Goal: Information Seeking & Learning: Understand process/instructions

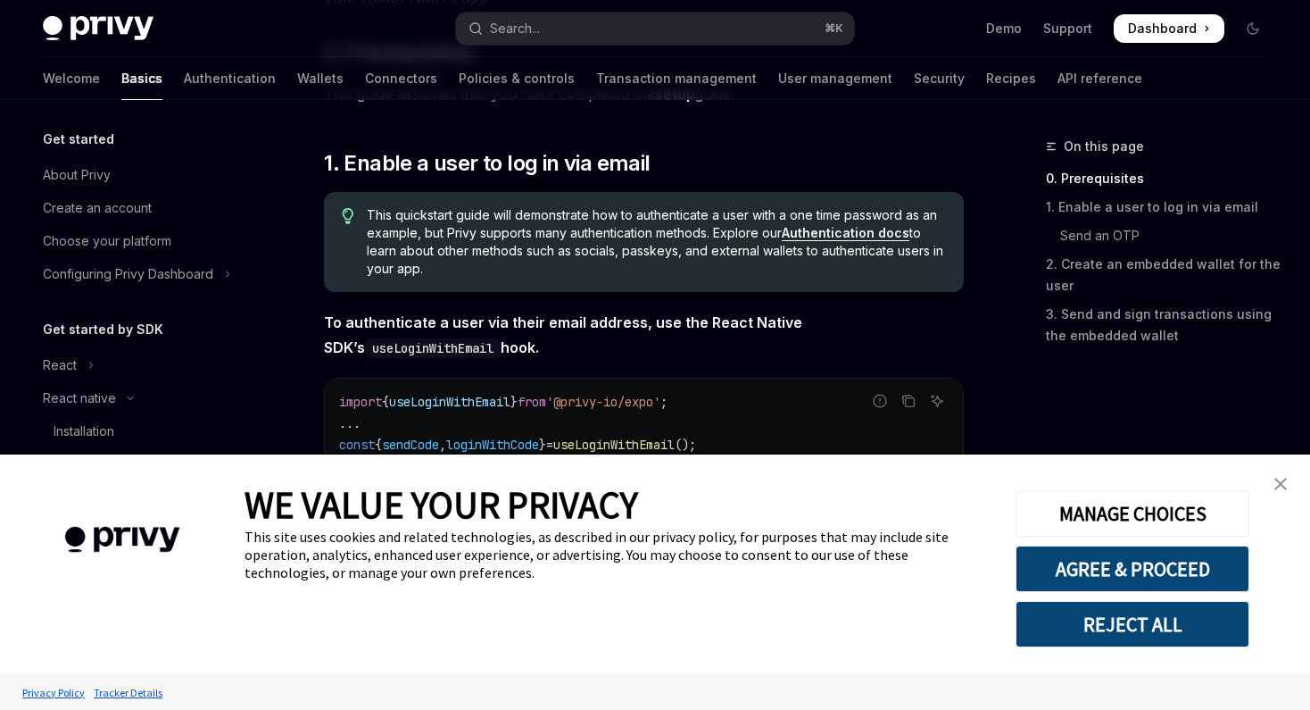
scroll to position [245, 0]
click at [1279, 481] on img "close banner" at bounding box center [1281, 484] width 12 height 12
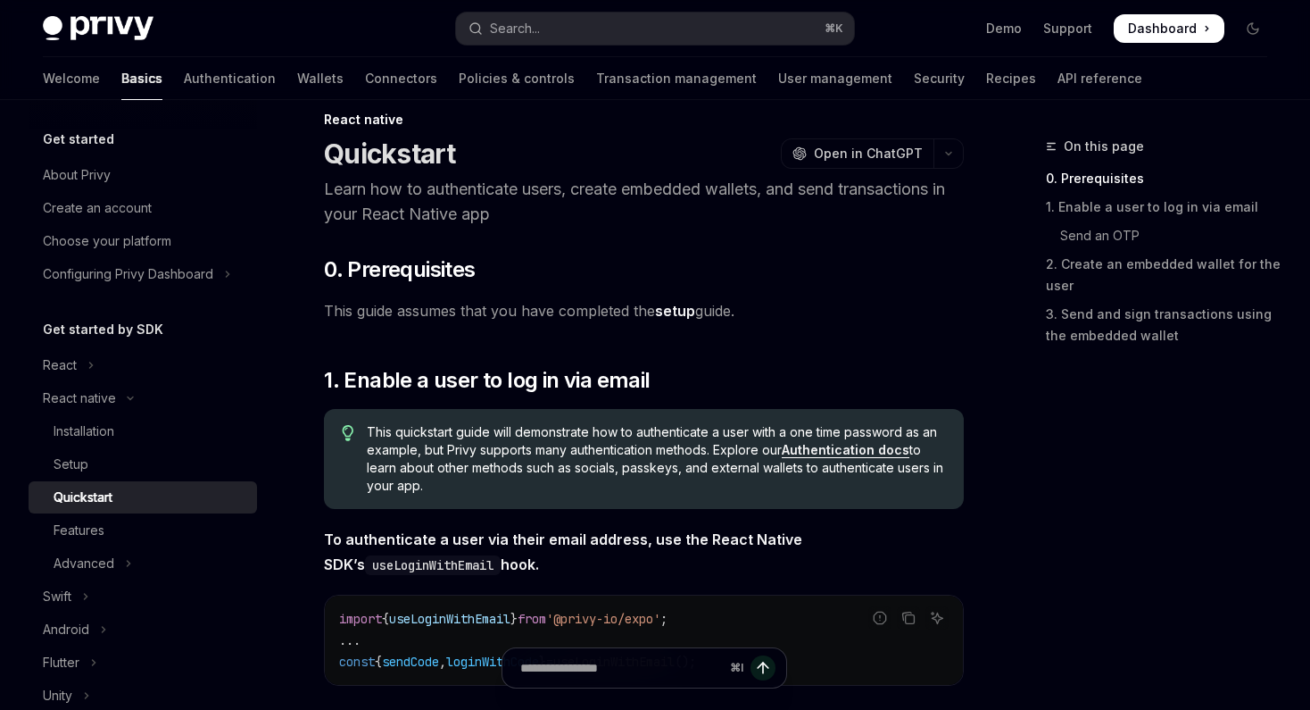
scroll to position [0, 0]
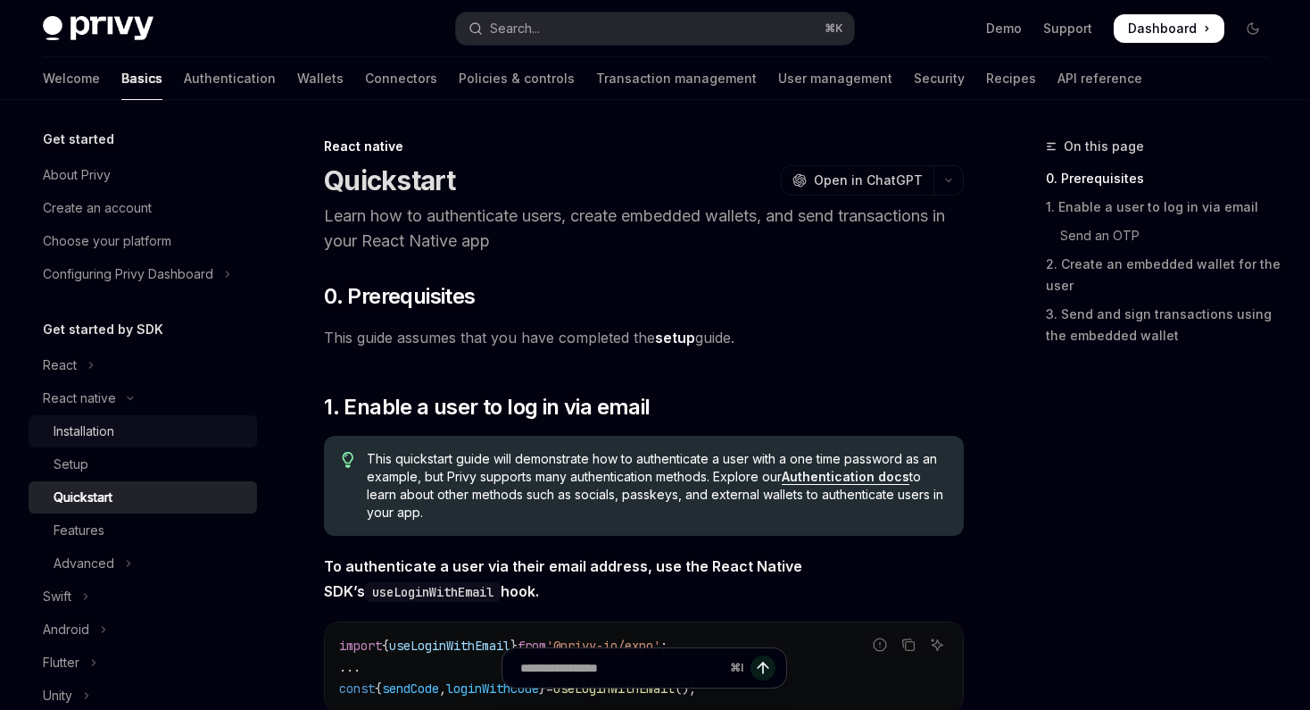
click at [95, 430] on div "Installation" at bounding box center [84, 430] width 61 height 21
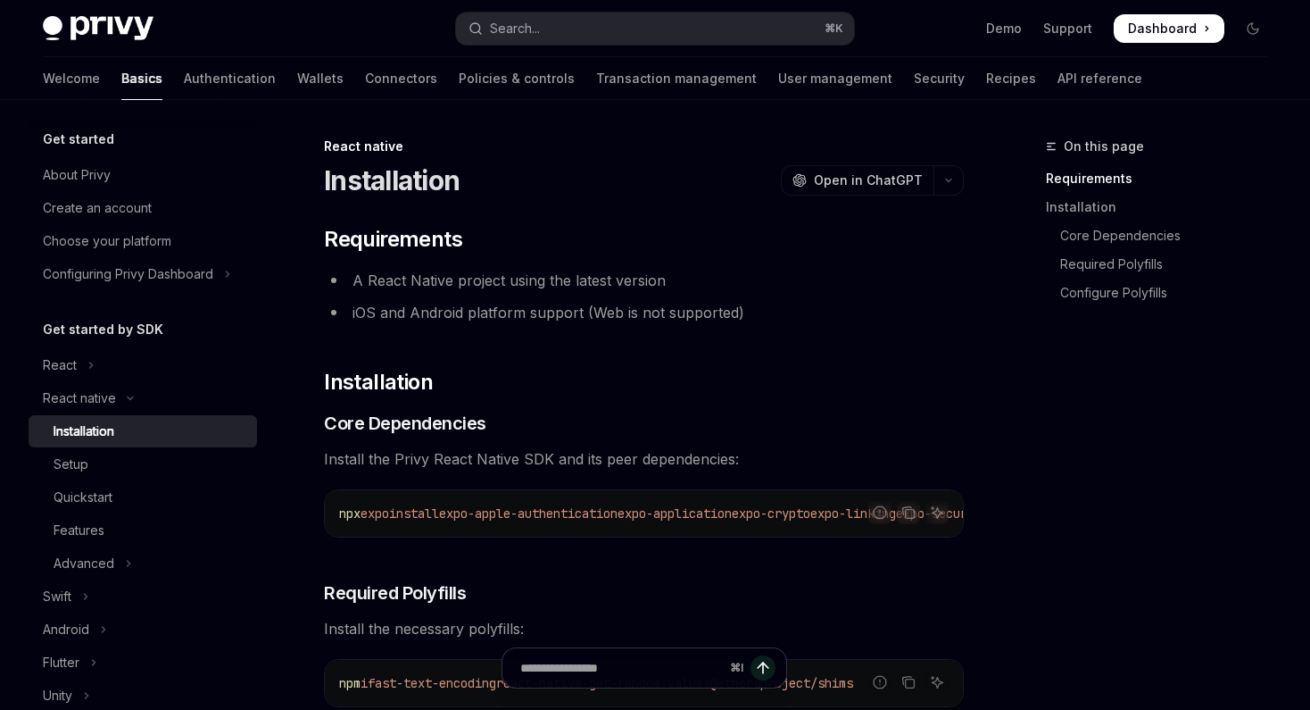
click at [711, 295] on ul "A React Native project using the latest version iOS and Android platform suppor…" at bounding box center [644, 296] width 640 height 57
click at [1085, 437] on div "On this page Requirements Installation Core Dependencies Required Polyfills Con…" at bounding box center [1145, 423] width 271 height 574
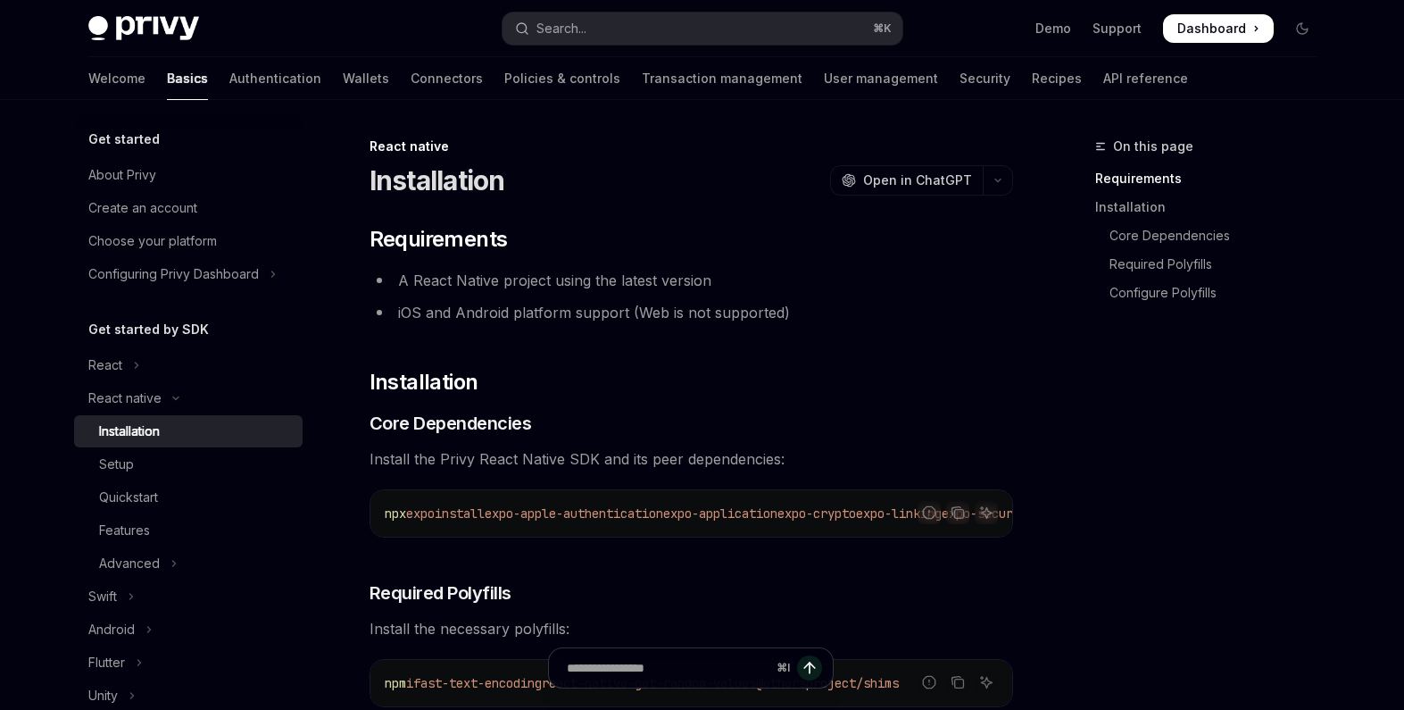
click at [1165, 503] on div "On this page Requirements Installation Core Dependencies Required Polyfills Con…" at bounding box center [1195, 423] width 271 height 574
click at [163, 174] on div "About Privy" at bounding box center [190, 174] width 204 height 21
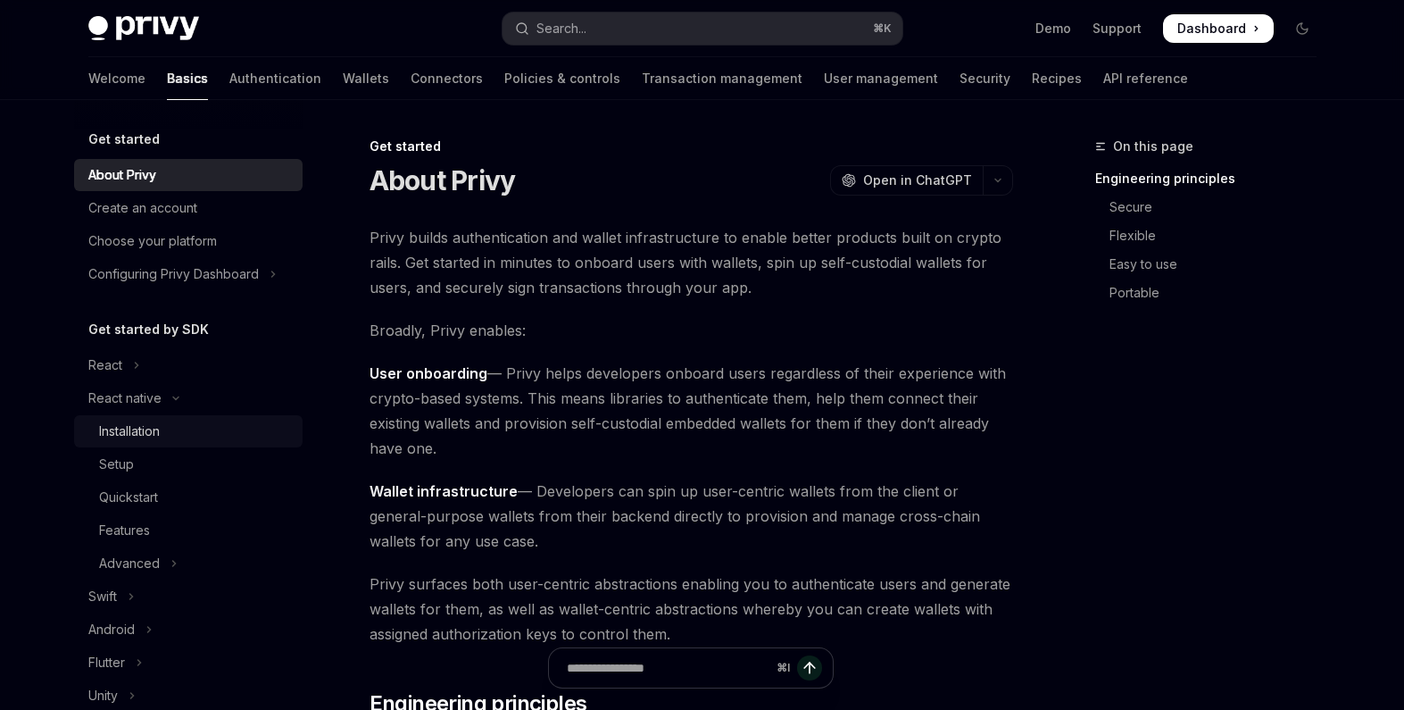
click at [160, 427] on div "Installation" at bounding box center [129, 430] width 61 height 21
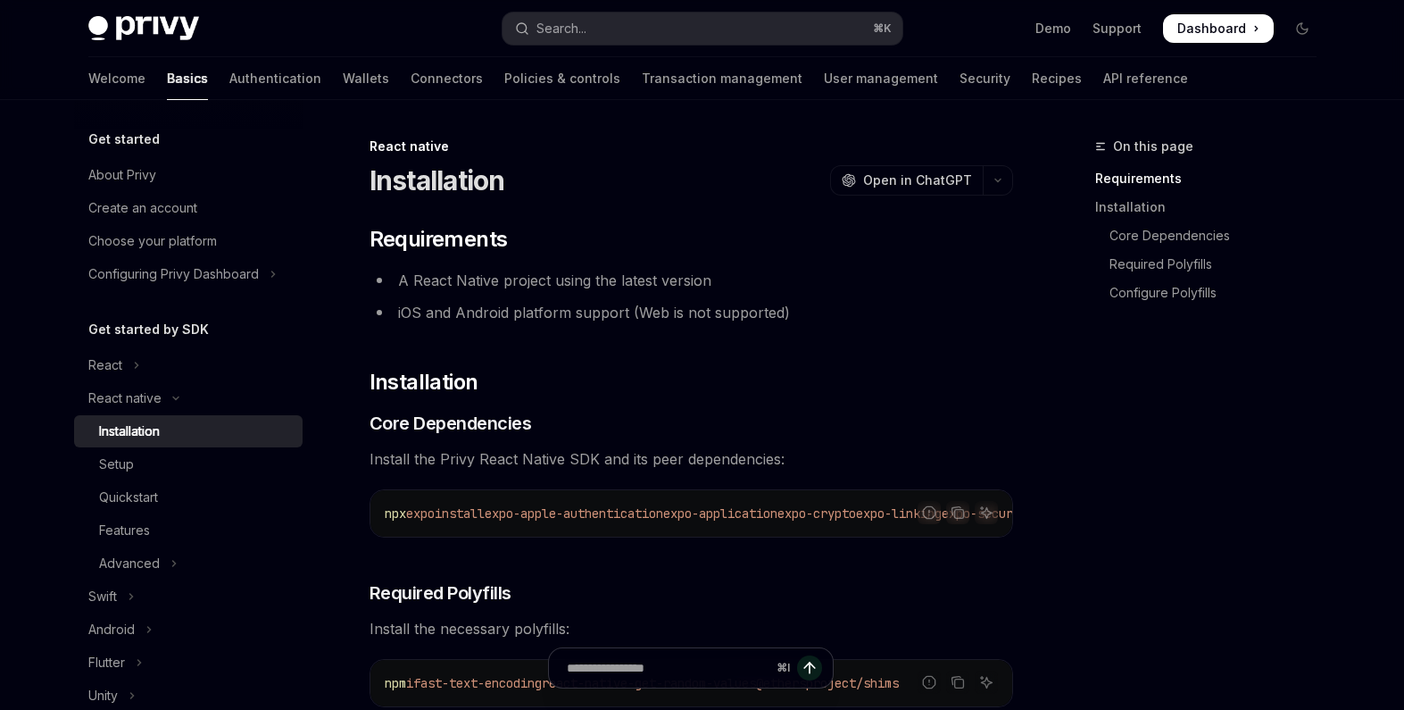
click at [841, 288] on li "A React Native project using the latest version" at bounding box center [692, 280] width 644 height 25
type textarea "*"
